Goal: Communication & Community: Answer question/provide support

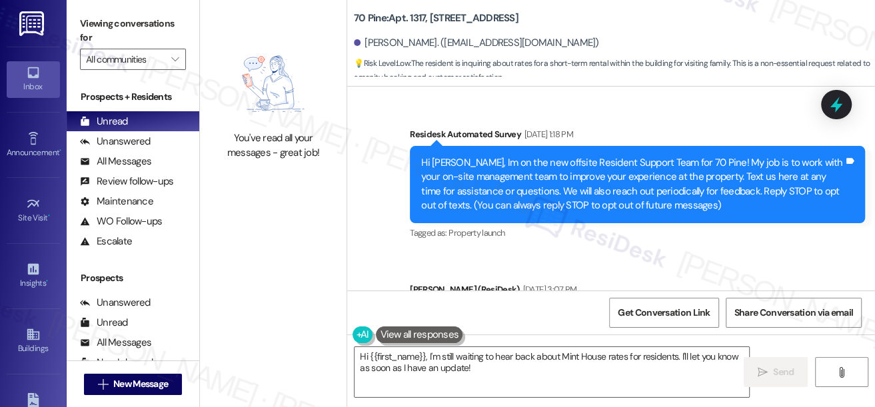
scroll to position [2996, 0]
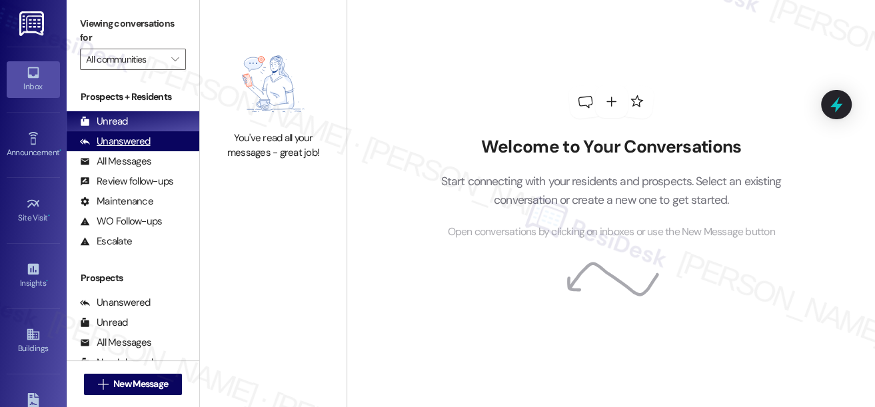
click at [137, 141] on div "Unanswered" at bounding box center [115, 142] width 71 height 14
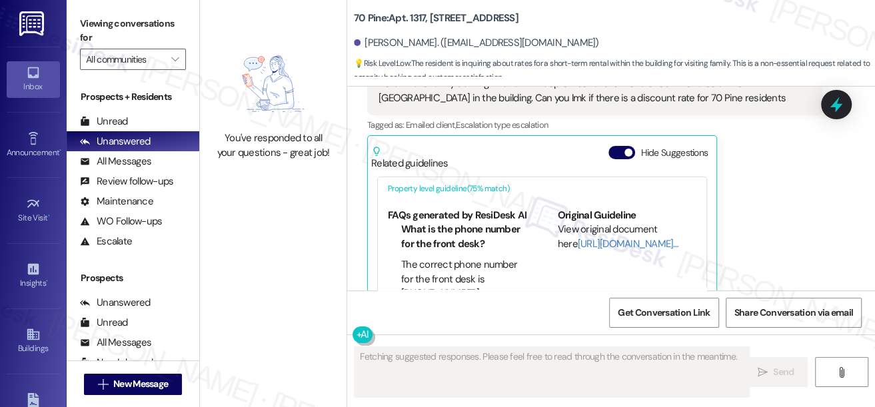
scroll to position [2814, 0]
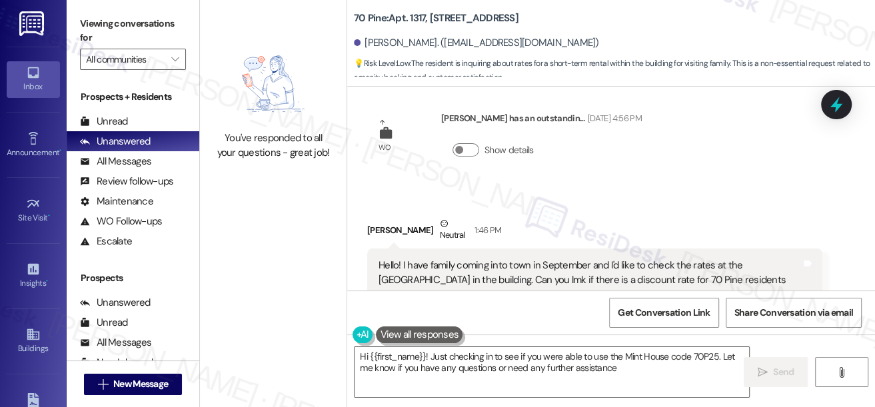
type textarea "Hi {{first_name}}! Just checking in to see if you were able to use the Mint Hou…"
click at [507, 258] on div "Hello! I have family coming into town in September and I'd like to check the ra…" at bounding box center [589, 272] width 422 height 29
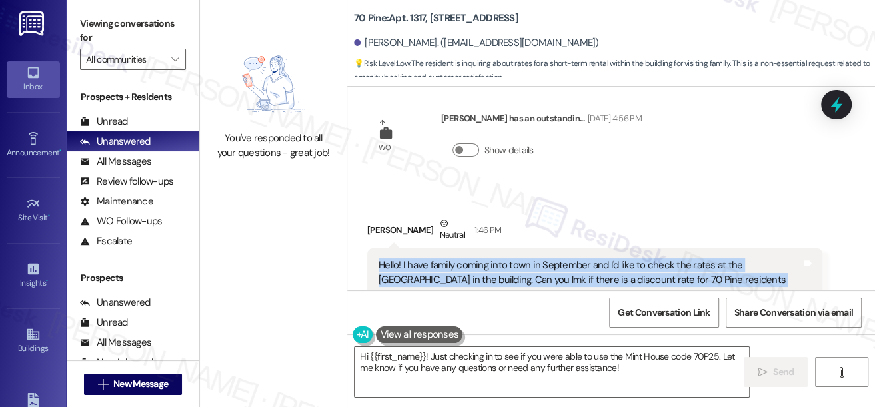
click at [508, 258] on div "Hello! I have family coming into town in September and I'd like to check the ra…" at bounding box center [589, 272] width 422 height 29
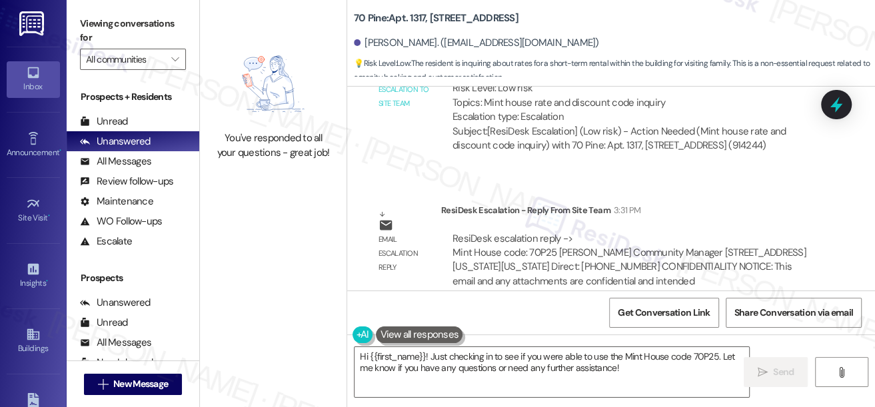
scroll to position [3530, 0]
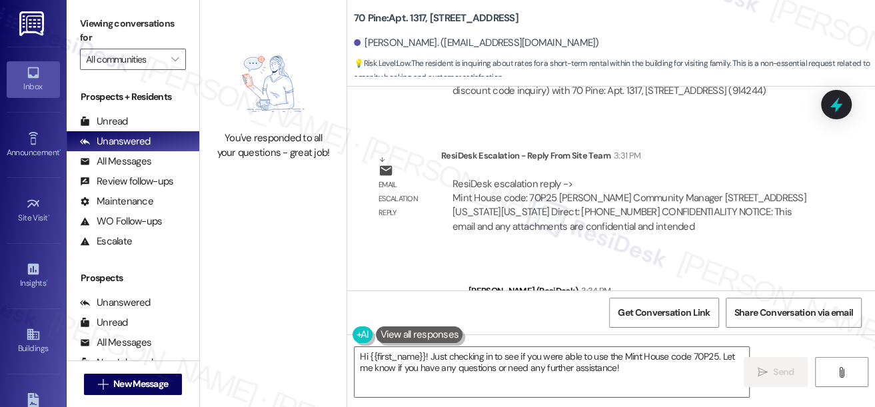
click at [622, 312] on div "Hi [PERSON_NAME], just a quick update from the team. The Mint House code is 70P…" at bounding box center [662, 319] width 364 height 14
